Goal: Task Accomplishment & Management: Manage account settings

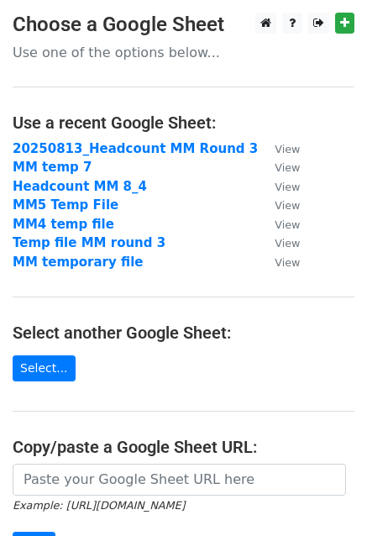
click at [134, 147] on strong "20250813_Headcount MM Round 3" at bounding box center [135, 148] width 245 height 15
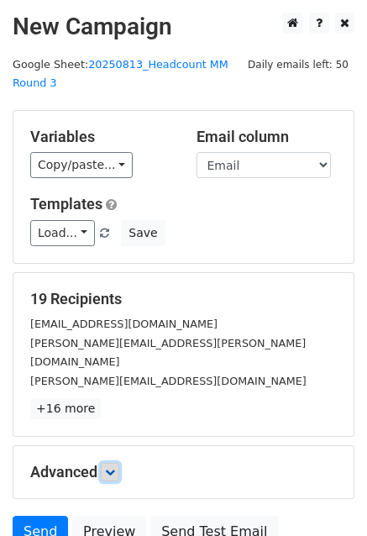
click at [112, 467] on icon at bounding box center [110, 472] width 10 height 10
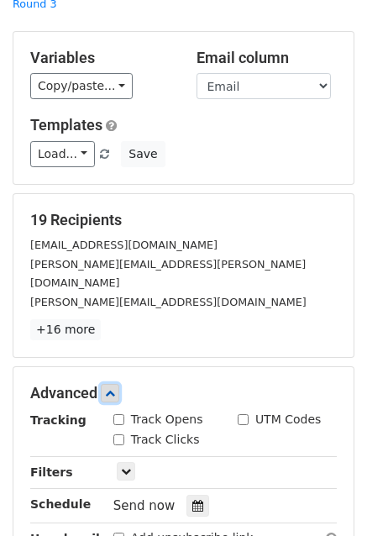
scroll to position [168, 0]
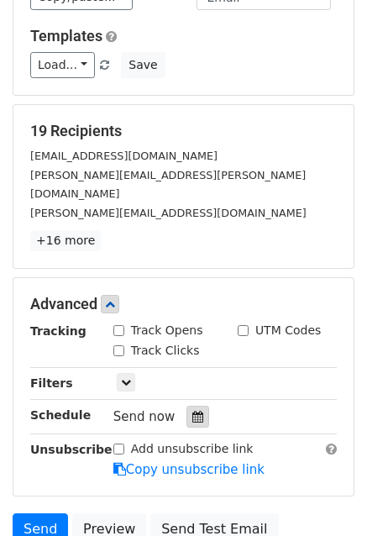
click at [192, 410] on icon at bounding box center [197, 416] width 11 height 12
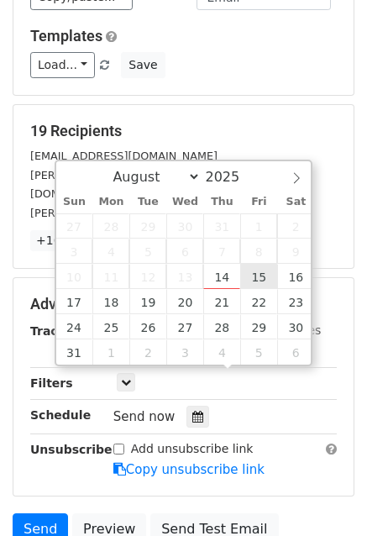
type input "[DATE] 12:00"
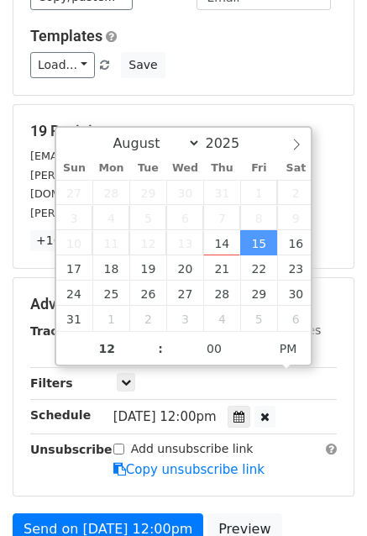
click at [313, 122] on h5 "19 Recipients" at bounding box center [183, 131] width 306 height 18
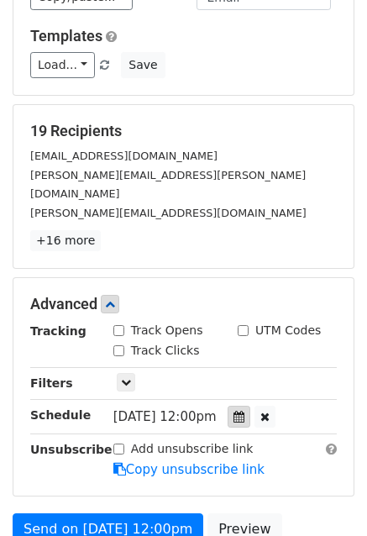
click at [243, 410] on icon at bounding box center [238, 416] width 11 height 12
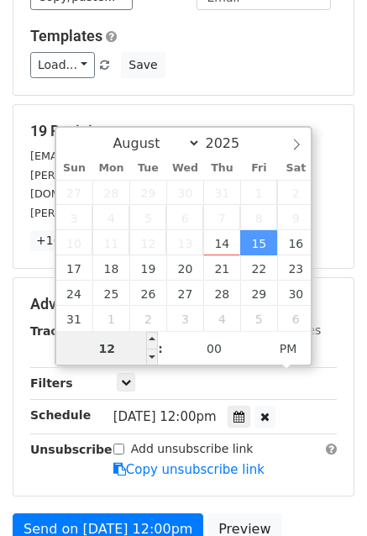
click at [123, 345] on input "12" at bounding box center [107, 349] width 102 height 34
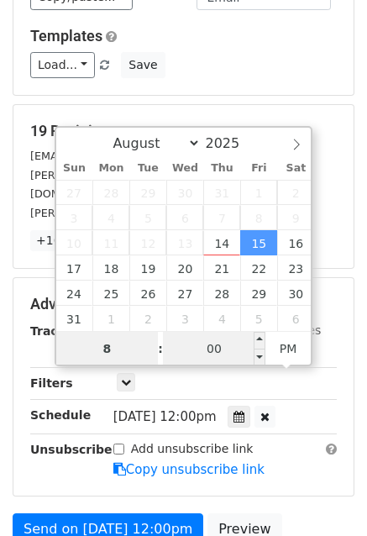
type input "8"
type input "[DATE] 20:00"
type input "08"
click at [212, 346] on input "00" at bounding box center [214, 349] width 102 height 34
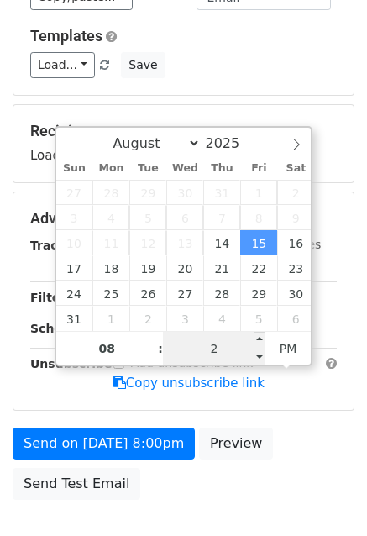
type input "27"
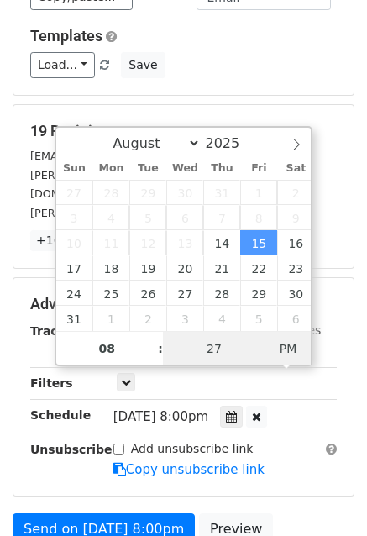
type input "[DATE] 08:27"
click at [294, 348] on span "PM" at bounding box center [288, 349] width 46 height 34
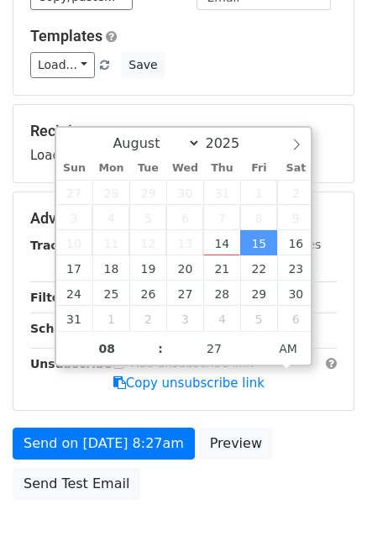
click at [320, 393] on div "Add unsubscribe link Copy unsubscribe link" at bounding box center [225, 373] width 248 height 39
